Goal: Information Seeking & Learning: Learn about a topic

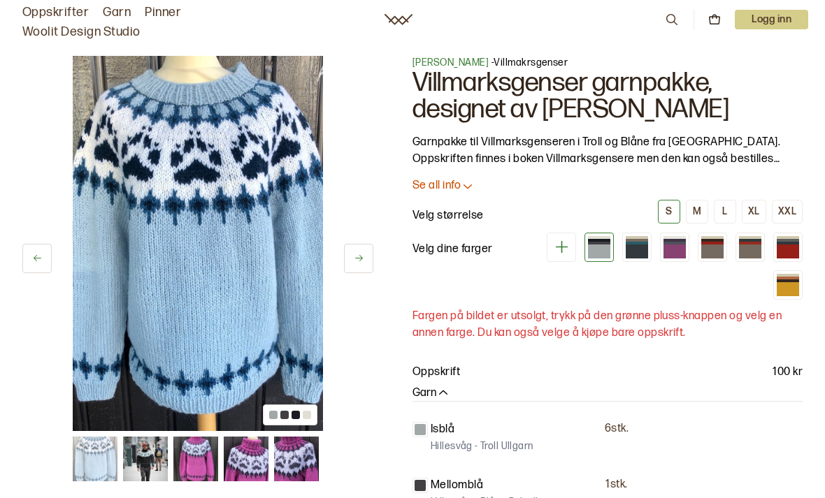
click at [180, 220] on img at bounding box center [198, 243] width 250 height 375
click at [152, 199] on img at bounding box center [198, 243] width 250 height 375
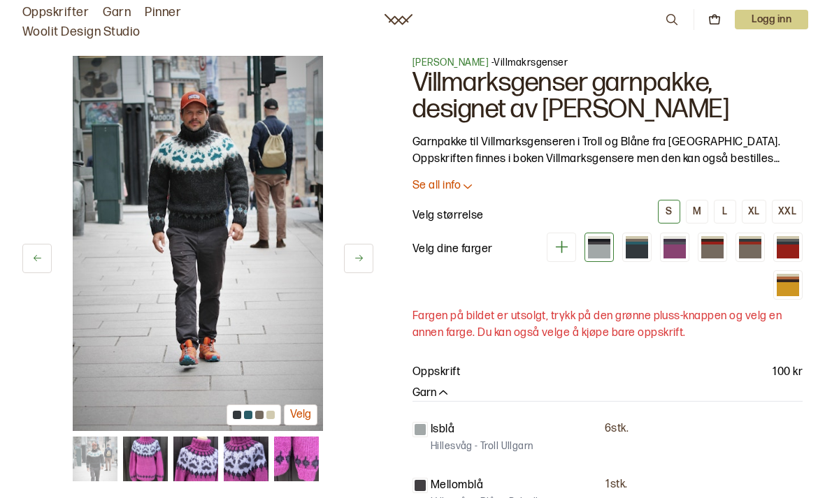
click at [273, 235] on img at bounding box center [198, 243] width 250 height 375
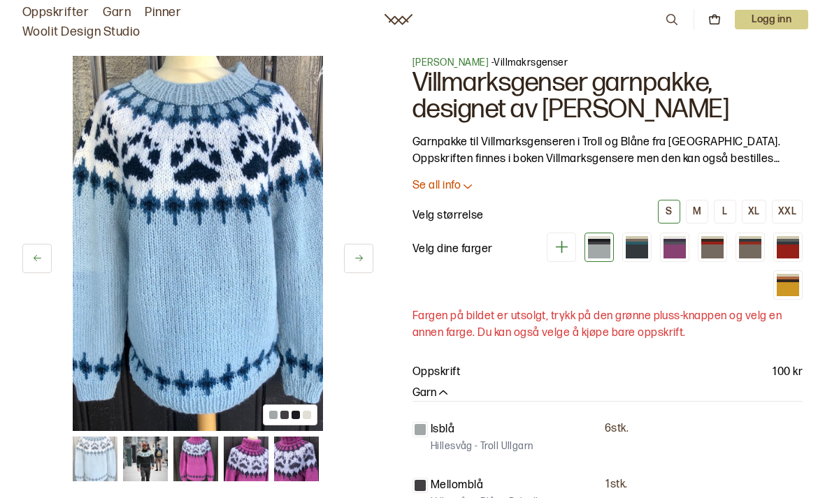
click at [609, 238] on div at bounding box center [599, 237] width 22 height 3
click at [643, 239] on div at bounding box center [637, 240] width 22 height 3
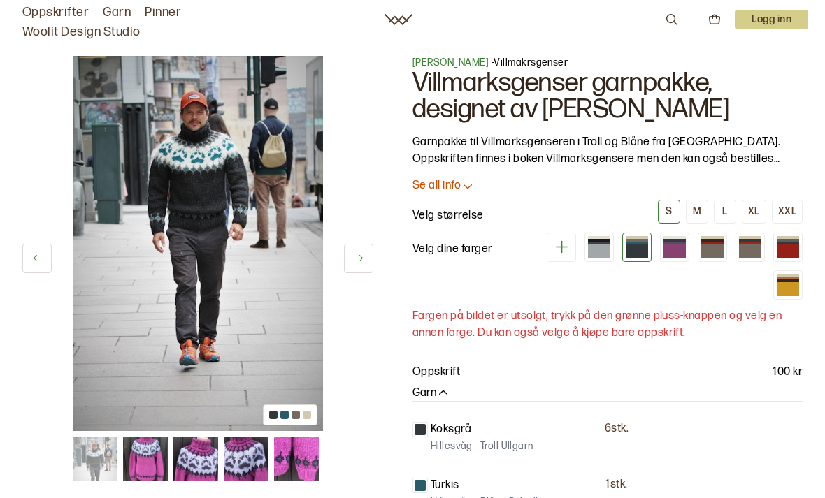
click at [684, 240] on div at bounding box center [674, 240] width 22 height 3
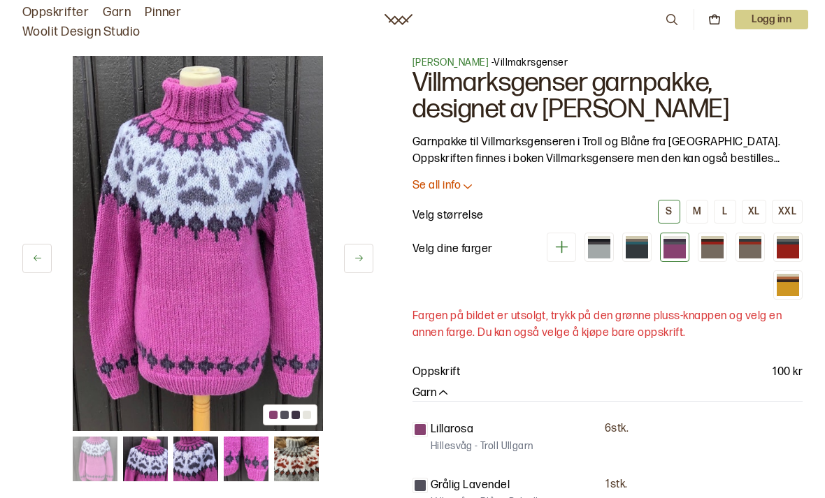
click at [722, 245] on div at bounding box center [712, 252] width 22 height 14
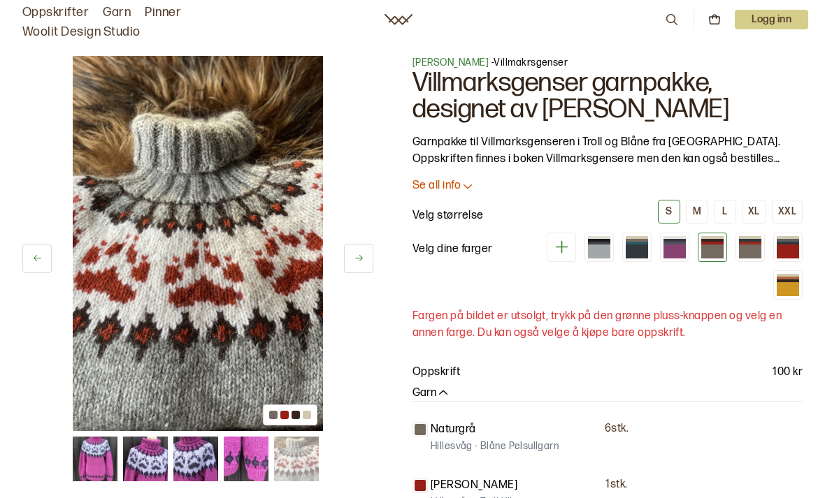
click at [758, 243] on div at bounding box center [750, 243] width 22 height 3
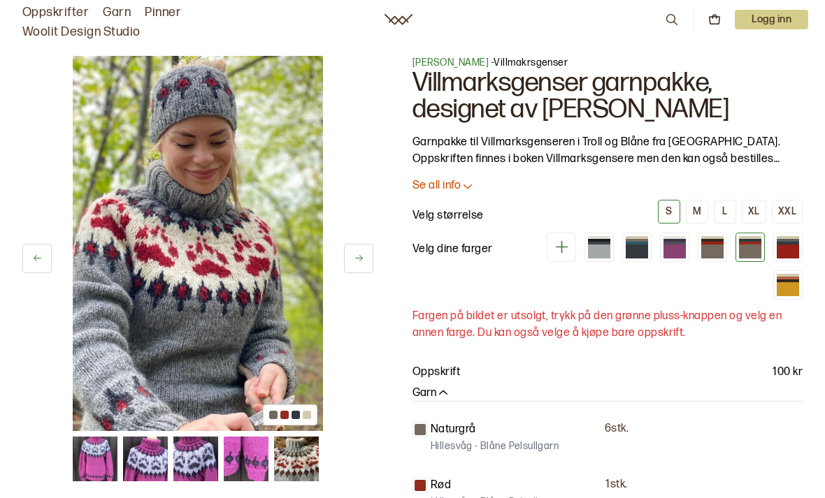
click at [716, 245] on div at bounding box center [712, 252] width 22 height 14
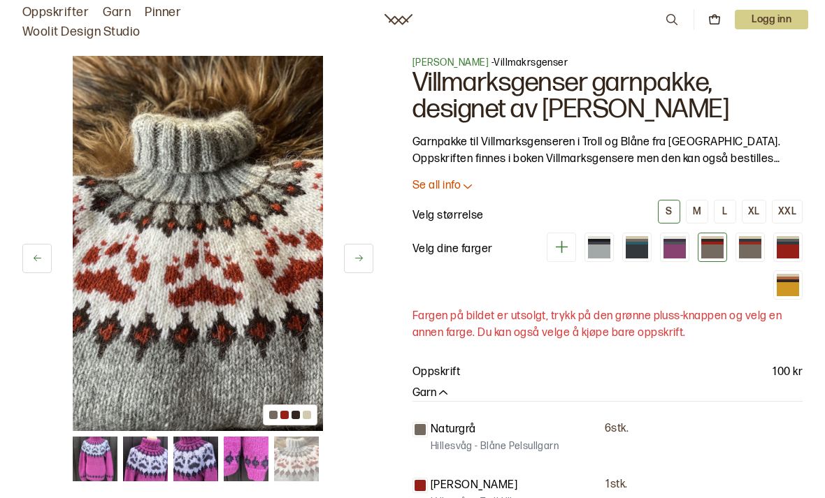
click at [793, 245] on div at bounding box center [788, 252] width 22 height 14
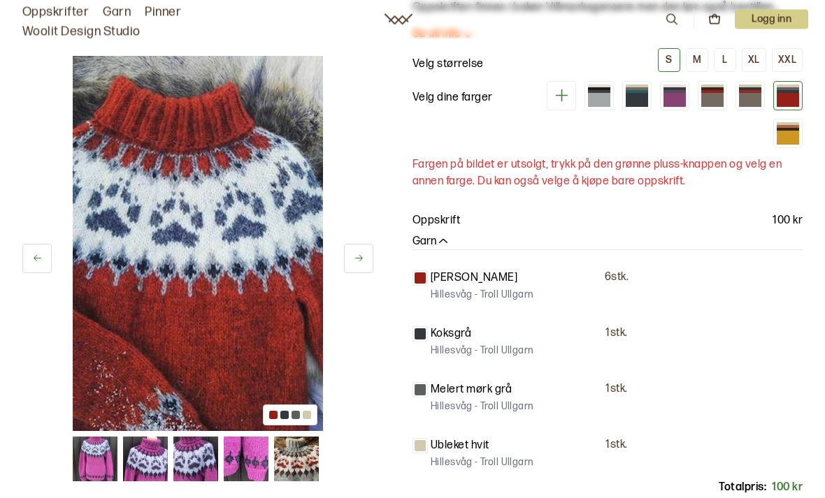
scroll to position [152, 0]
click at [247, 224] on img at bounding box center [198, 243] width 250 height 375
click at [146, 261] on img at bounding box center [198, 243] width 250 height 375
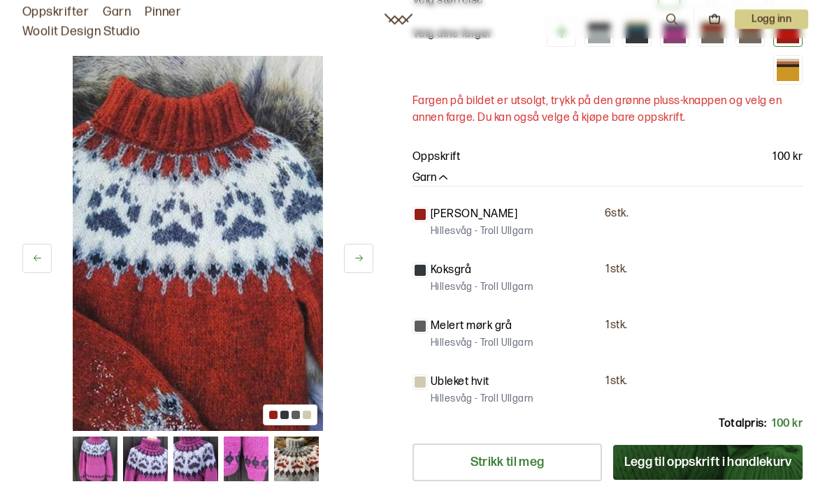
scroll to position [216, 0]
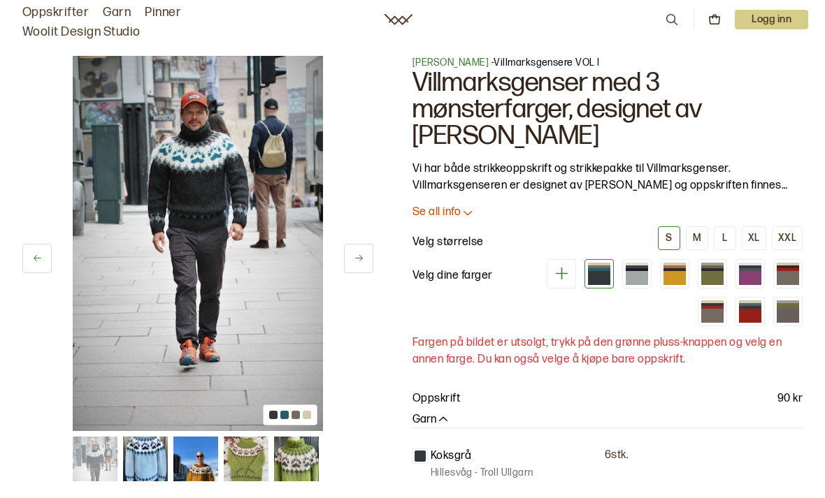
click at [759, 312] on div at bounding box center [750, 316] width 22 height 14
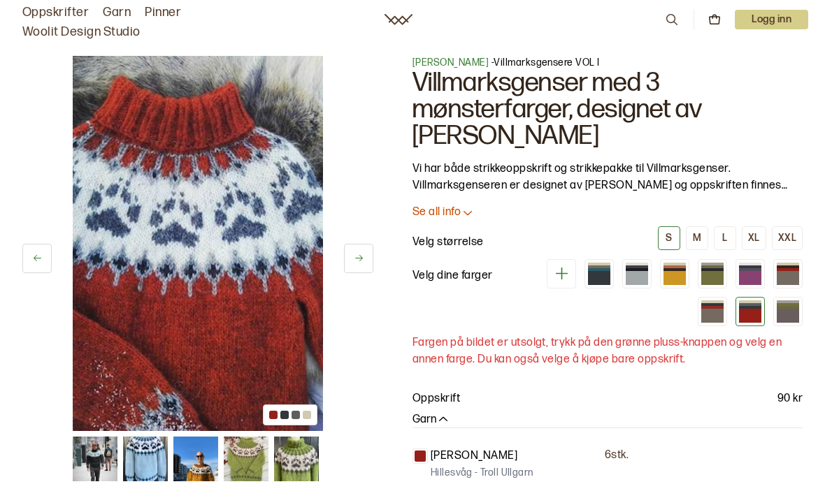
click at [797, 302] on div at bounding box center [788, 302] width 22 height 3
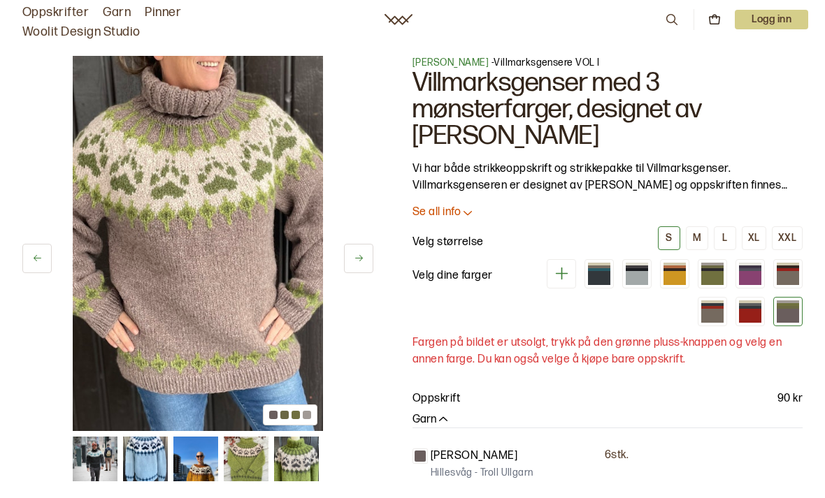
click at [723, 306] on div at bounding box center [712, 307] width 22 height 3
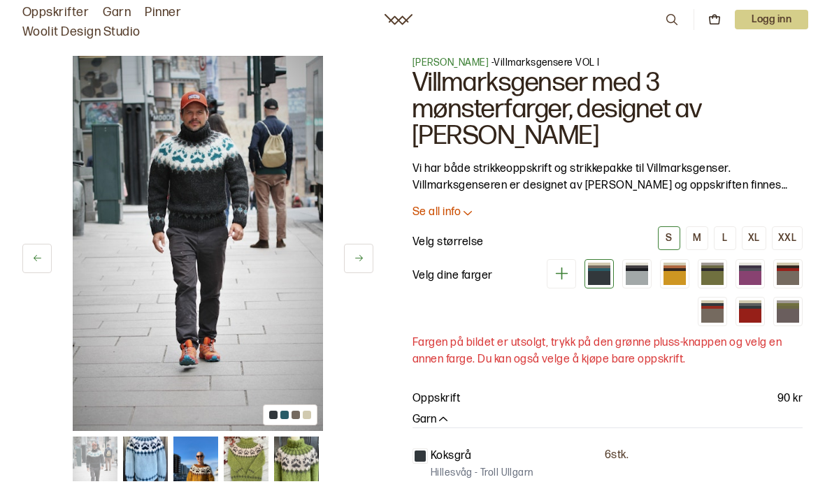
click at [796, 269] on div at bounding box center [788, 269] width 22 height 3
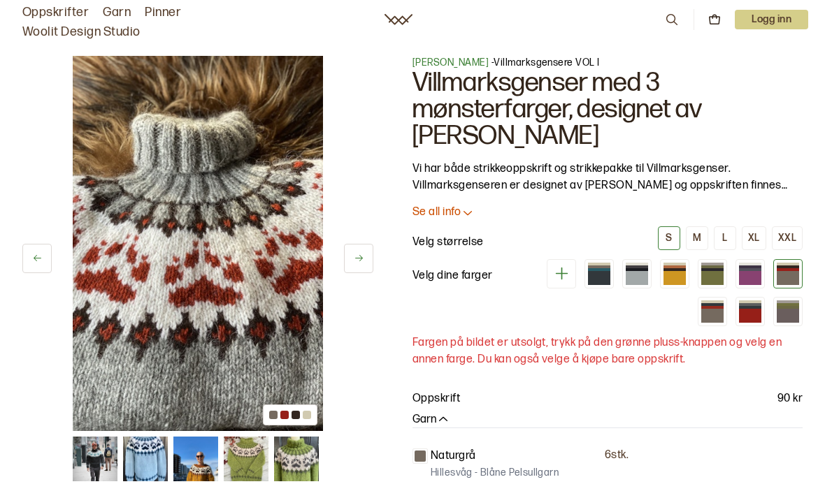
click at [761, 232] on button "XL" at bounding box center [754, 238] width 24 height 24
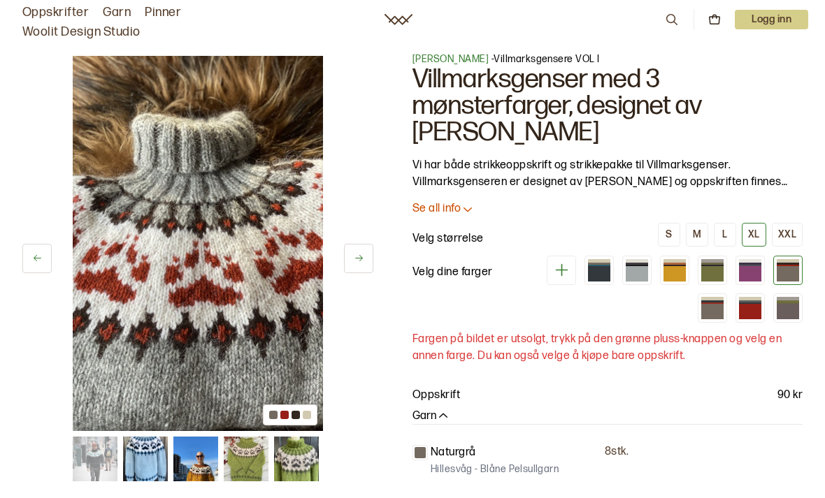
click at [449, 203] on p "Se all info" at bounding box center [436, 209] width 48 height 15
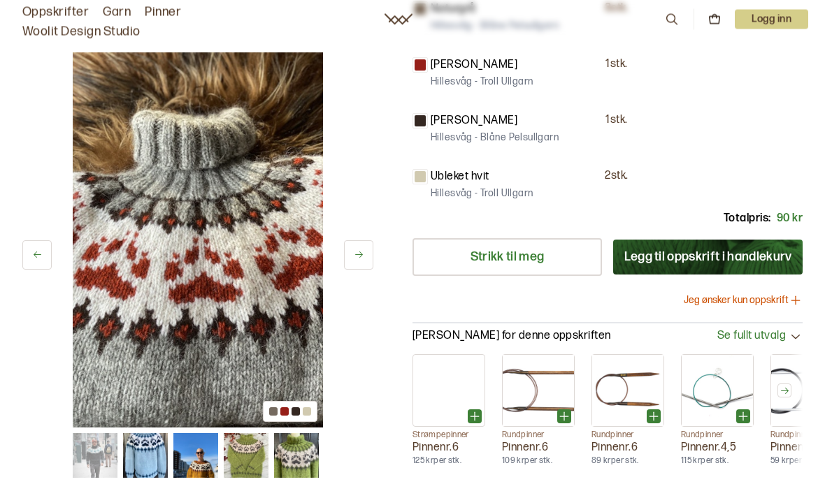
scroll to position [1302, 0]
